Goal: Task Accomplishment & Management: Use online tool/utility

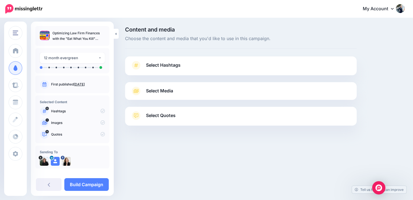
click at [218, 75] on link "Select Hashtags" at bounding box center [241, 68] width 221 height 14
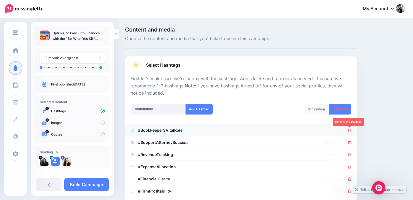
click at [349, 130] on icon at bounding box center [349, 129] width 3 height 3
click at [349, 130] on icon at bounding box center [347, 130] width 4 height 4
click at [349, 130] on icon at bounding box center [349, 129] width 3 height 3
click at [349, 130] on icon at bounding box center [347, 130] width 4 height 4
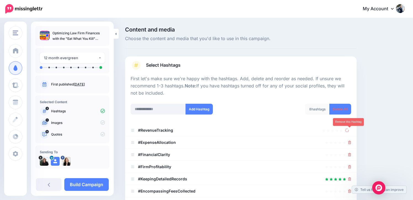
click at [349, 130] on icon at bounding box center [347, 130] width 4 height 4
click at [349, 130] on icon at bounding box center [349, 129] width 3 height 3
click at [349, 130] on icon at bounding box center [347, 130] width 4 height 4
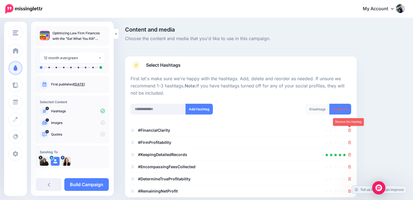
click at [349, 130] on icon at bounding box center [349, 129] width 3 height 3
click at [349, 130] on icon at bounding box center [347, 130] width 4 height 4
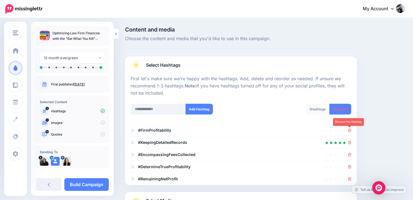
click at [349, 130] on icon at bounding box center [349, 129] width 3 height 3
click at [349, 130] on icon at bounding box center [347, 130] width 4 height 4
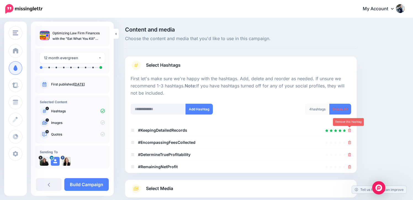
click at [349, 130] on icon at bounding box center [349, 129] width 3 height 3
click at [349, 130] on icon at bounding box center [347, 130] width 4 height 4
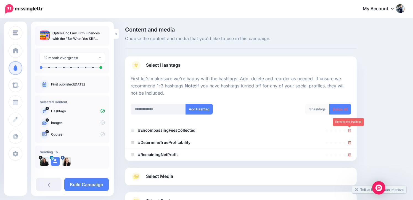
click at [349, 130] on icon at bounding box center [349, 129] width 3 height 3
click at [349, 130] on icon at bounding box center [347, 130] width 4 height 4
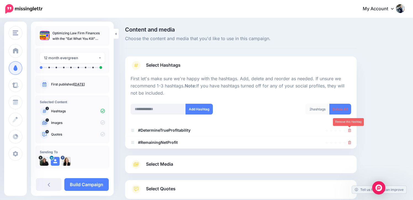
click at [349, 130] on icon at bounding box center [349, 129] width 3 height 3
click at [349, 130] on icon at bounding box center [347, 130] width 4 height 4
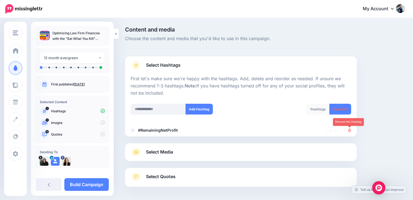
click at [349, 130] on icon at bounding box center [349, 129] width 3 height 3
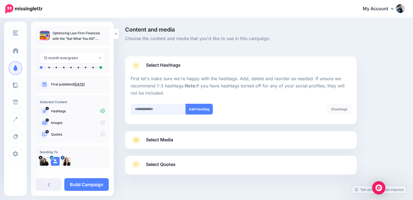
click at [175, 108] on input "text" at bounding box center [158, 109] width 55 height 11
type input "*******"
click at [203, 109] on button "Add Hashtag" at bounding box center [199, 109] width 27 height 11
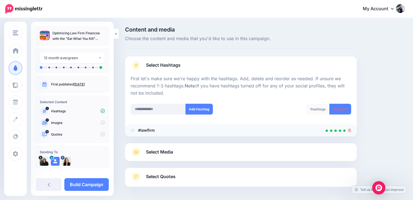
scroll to position [22, 0]
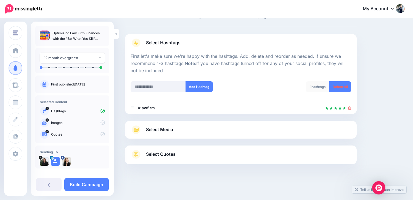
click at [161, 129] on span "Select Media" at bounding box center [159, 129] width 27 height 7
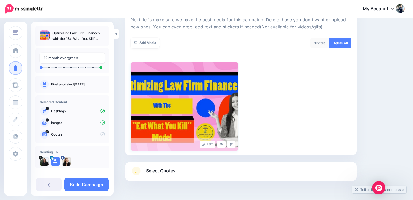
scroll to position [82, 0]
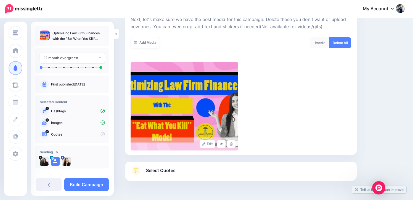
click at [166, 171] on span "Select Quotes" at bounding box center [161, 170] width 30 height 7
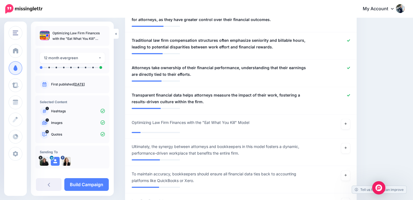
scroll to position [495, 0]
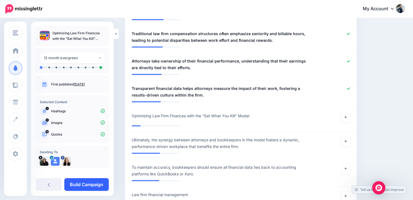
click at [78, 183] on link "Build Campaign" at bounding box center [86, 184] width 44 height 13
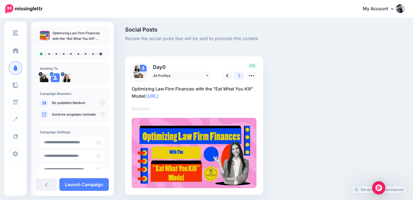
click at [237, 75] on link at bounding box center [239, 76] width 11 height 8
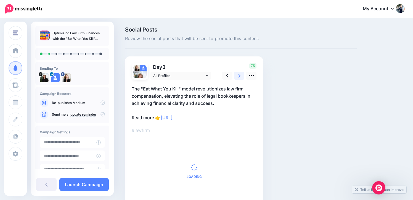
click at [237, 75] on link at bounding box center [239, 76] width 11 height 8
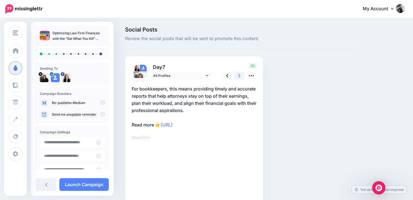
click at [237, 75] on link at bounding box center [239, 76] width 11 height 8
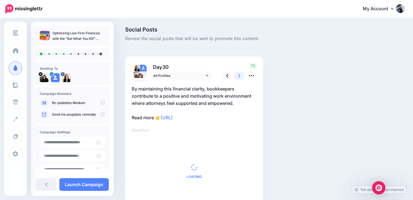
click at [237, 75] on link at bounding box center [239, 76] width 11 height 8
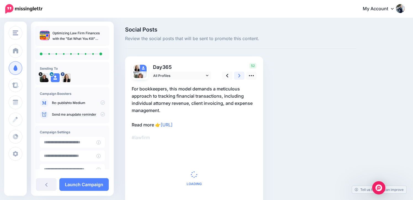
click at [237, 75] on link at bounding box center [239, 76] width 11 height 8
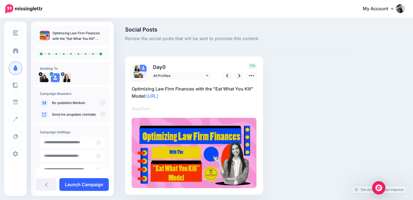
click at [64, 185] on link "Launch Campaign" at bounding box center [83, 184] width 49 height 13
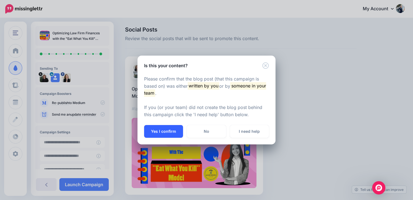
click at [160, 129] on button "Yes I confirm" at bounding box center [163, 131] width 39 height 13
